Goal: Transaction & Acquisition: Book appointment/travel/reservation

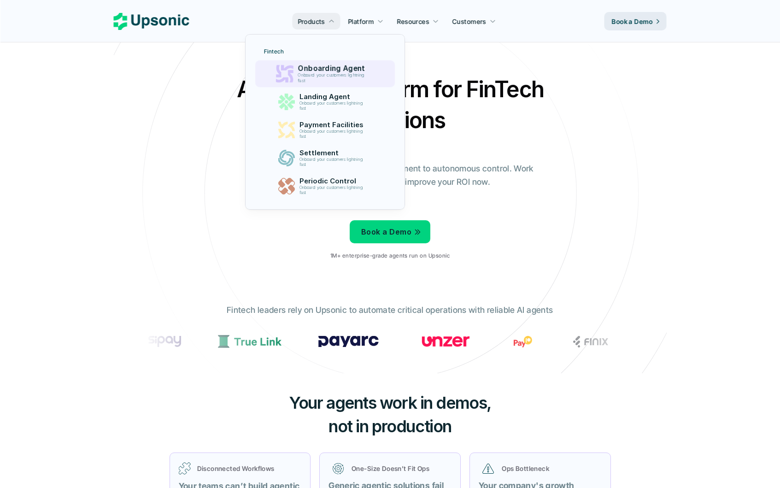
click at [361, 77] on p "Onboard your customers lightning fast" at bounding box center [333, 78] width 71 height 11
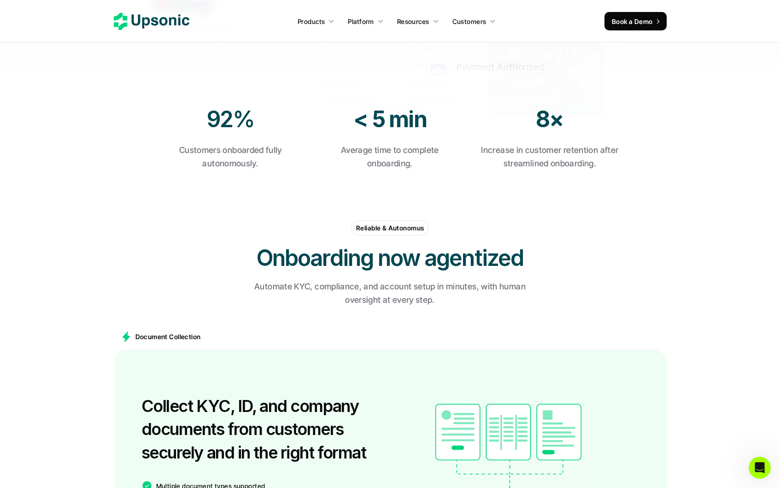
scroll to position [360, 0]
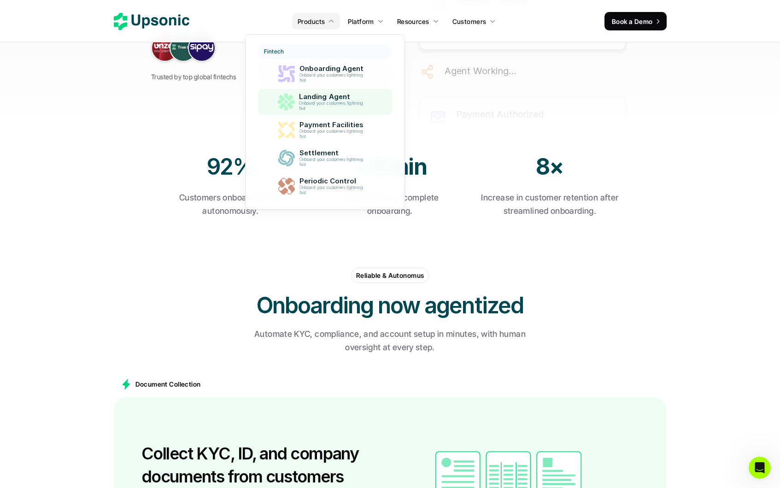
click at [320, 101] on p "Onboard your customers lightning fast" at bounding box center [333, 106] width 68 height 10
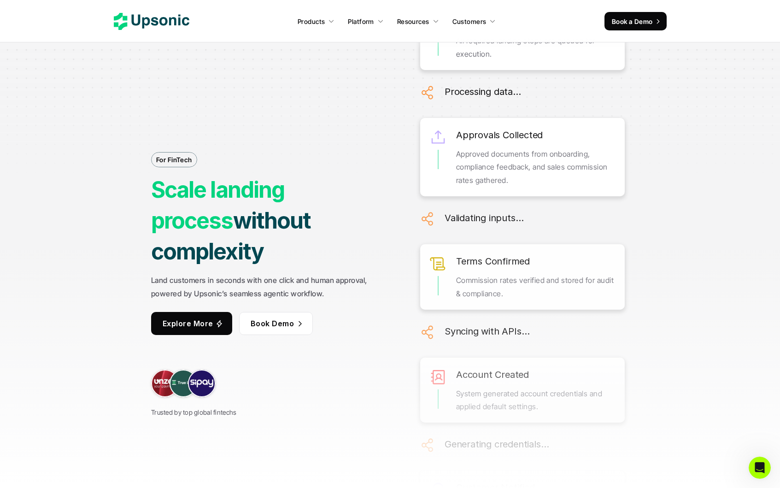
click at [641, 23] on p "Book a Demo" at bounding box center [632, 22] width 41 height 10
click at [643, 25] on p "Book a Demo" at bounding box center [632, 22] width 41 height 10
click at [635, 14] on link "Book a Demo" at bounding box center [636, 21] width 62 height 18
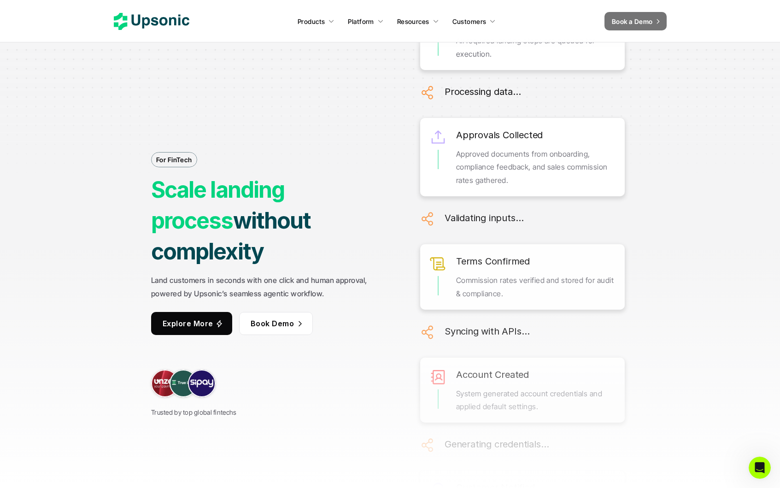
click at [635, 31] on nav "Products Platform Resources Customers Book a Demo" at bounding box center [390, 21] width 780 height 42
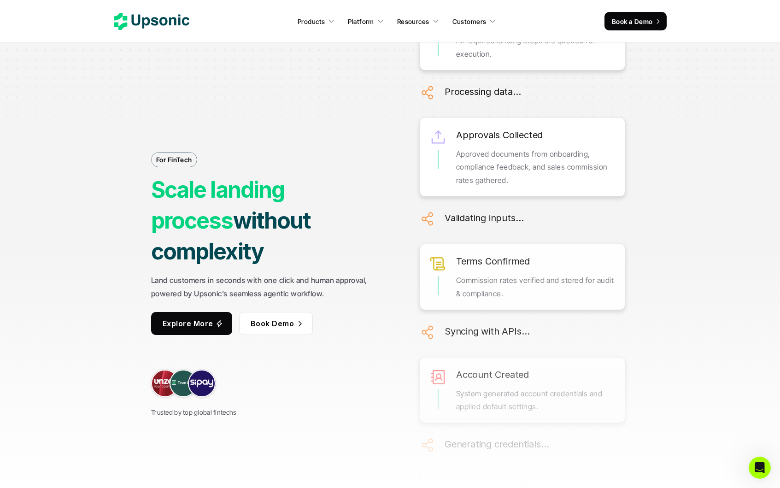
click at [636, 22] on p "Book a Demo" at bounding box center [632, 22] width 41 height 10
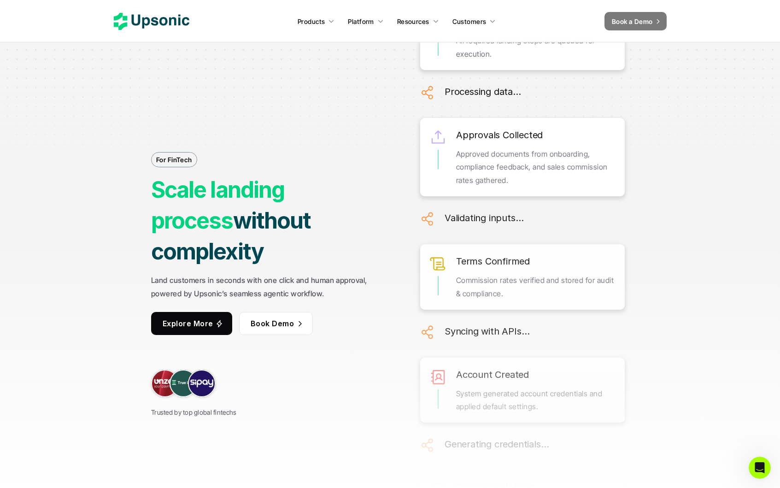
click at [660, 59] on div "For FinTech Scale landing process without complexity Land customers in seconds …" at bounding box center [390, 244] width 691 height 488
click at [762, 461] on div "Open Intercom Messenger" at bounding box center [759, 466] width 30 height 30
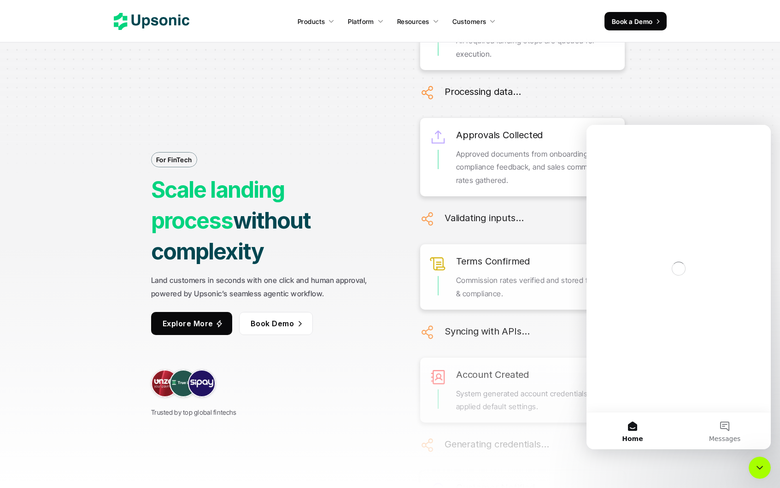
click at [288, 150] on div "For FinTech Scale landing process without complexity Land customers in seconds …" at bounding box center [272, 244] width 242 height 348
click at [720, 426] on button "Messages" at bounding box center [725, 431] width 92 height 37
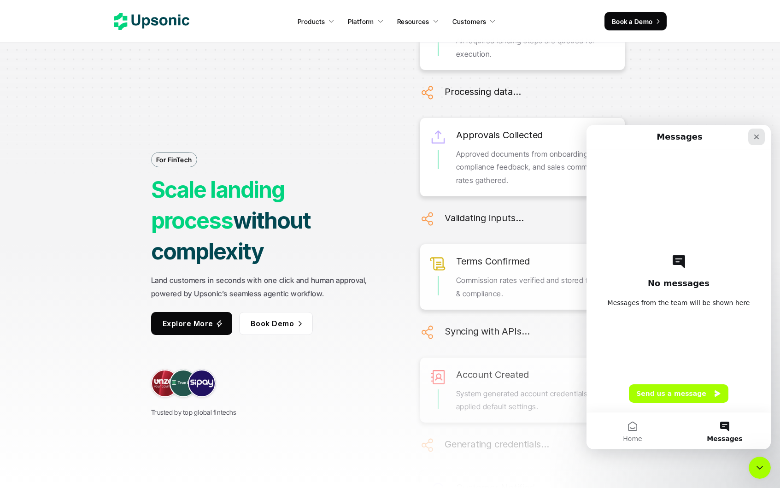
click at [758, 142] on div "Close" at bounding box center [757, 137] width 17 height 17
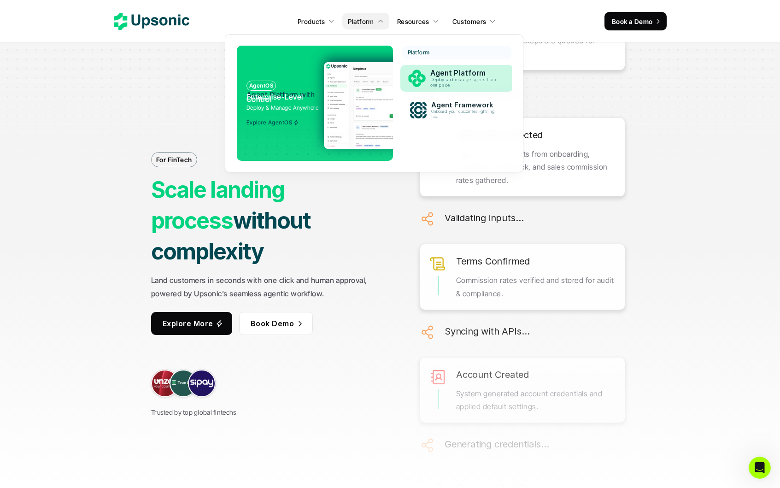
click at [491, 88] on p "Deploy and manage agents from one place" at bounding box center [465, 82] width 70 height 10
click at [458, 84] on p "Deploy and manage agents from one place" at bounding box center [465, 82] width 71 height 11
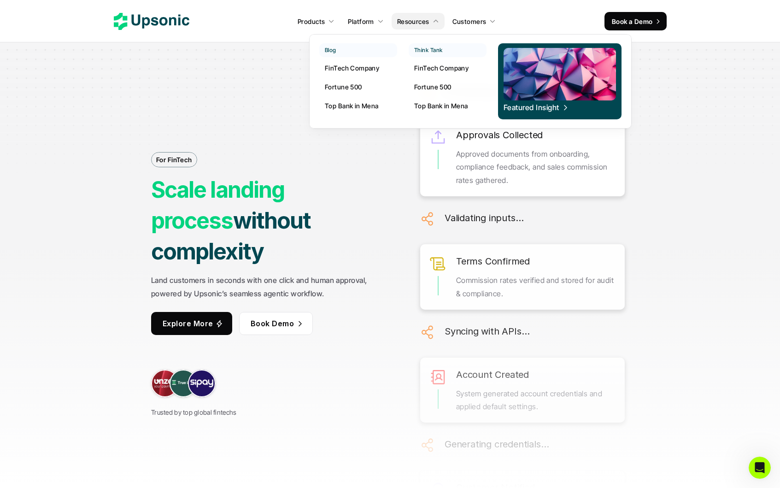
click at [427, 71] on p "FinTech Company" at bounding box center [441, 68] width 54 height 10
